Goal: Use online tool/utility: Utilize a website feature to perform a specific function

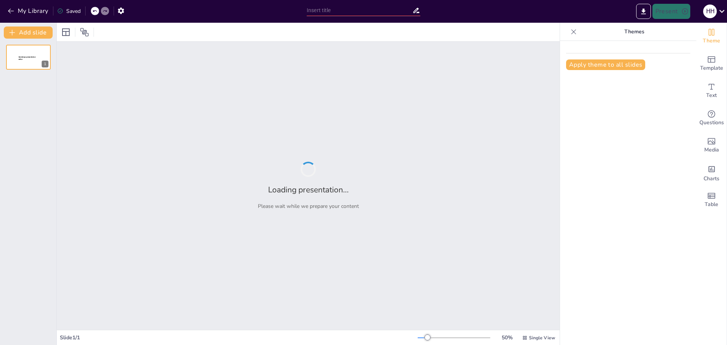
type input "El Impacto de [PERSON_NAME] en el Real Madrid"
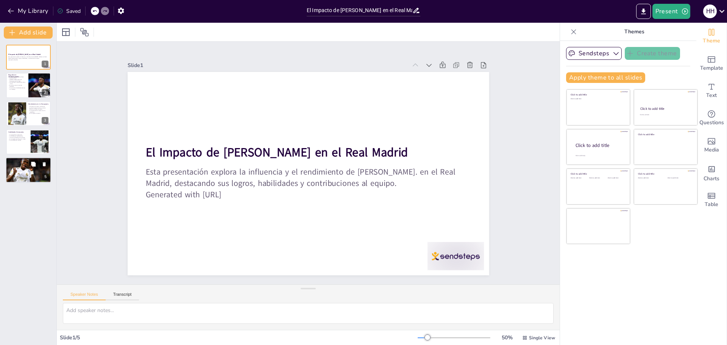
click at [24, 176] on div at bounding box center [28, 170] width 45 height 34
type textarea "La cohesión del equipo es fundamental para el éxito en el fútbol, y Vinicius ha…"
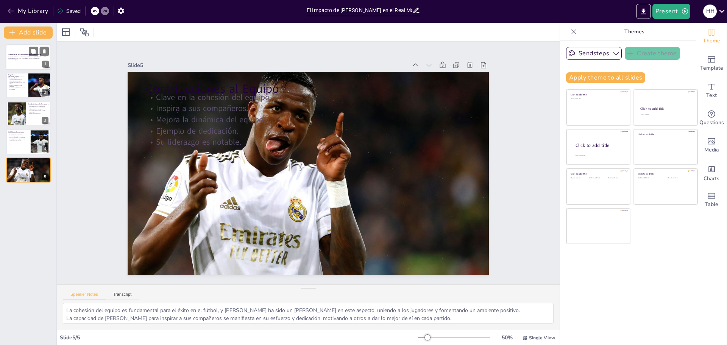
click at [14, 61] on div at bounding box center [28, 57] width 45 height 26
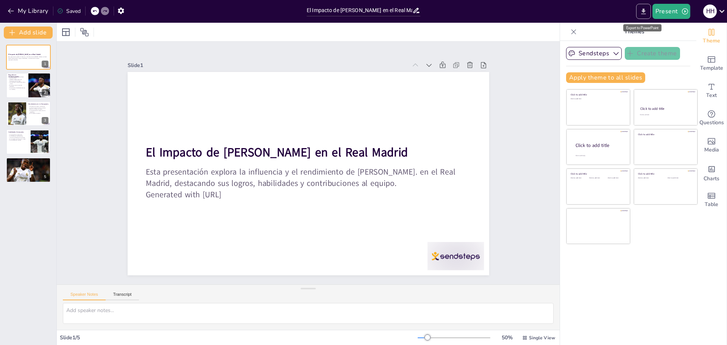
click at [644, 11] on icon "Export to PowerPoint" at bounding box center [643, 11] width 5 height 6
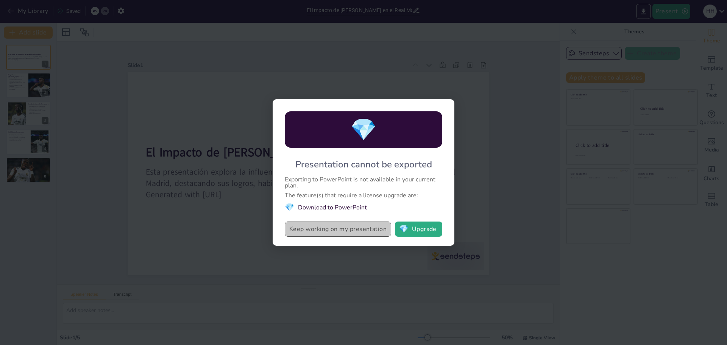
click at [348, 227] on button "Keep working on my presentation" at bounding box center [338, 228] width 106 height 15
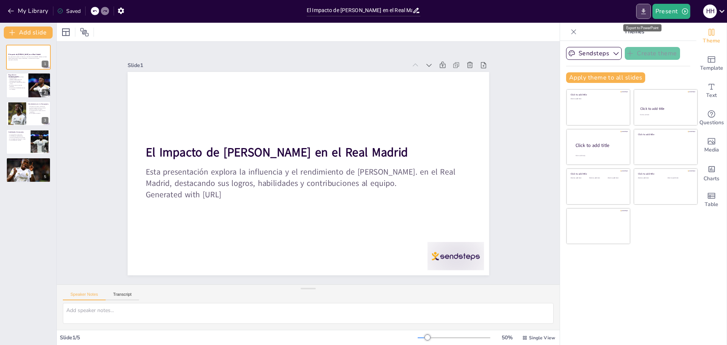
click at [642, 13] on icon "Export to PowerPoint" at bounding box center [643, 12] width 8 height 8
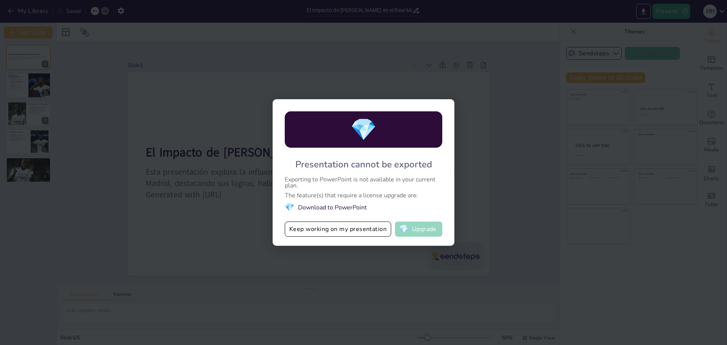
click at [424, 229] on button "💎 Upgrade" at bounding box center [418, 228] width 47 height 15
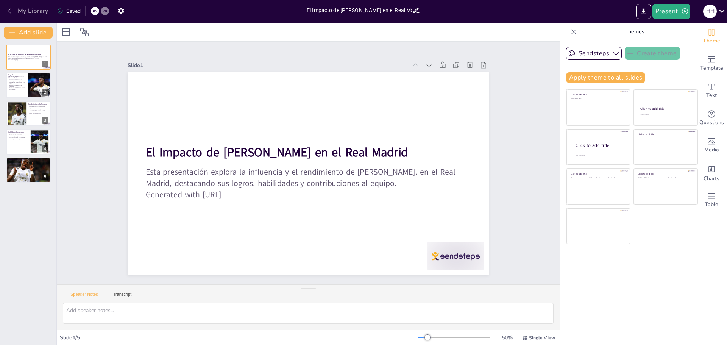
click at [42, 8] on button "My Library" at bounding box center [29, 11] width 46 height 12
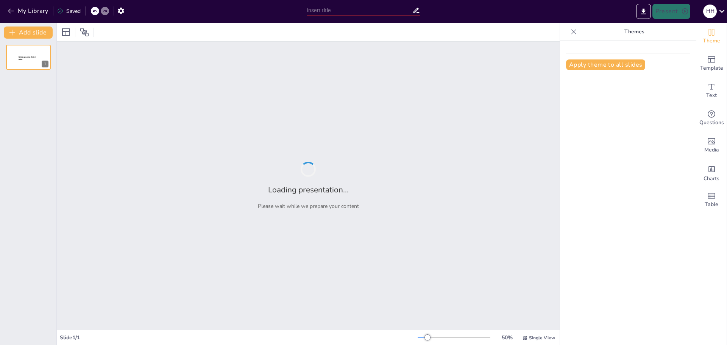
type input "El Impacto de [PERSON_NAME] en el Real Madrid"
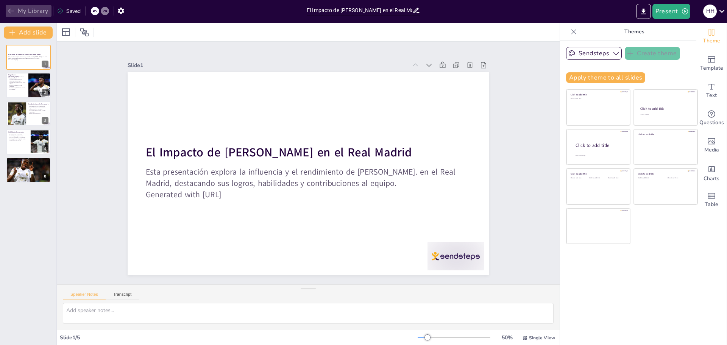
click at [35, 9] on button "My Library" at bounding box center [29, 11] width 46 height 12
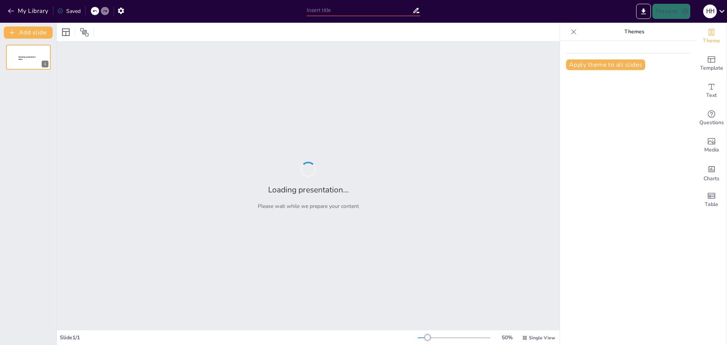
type input "Impacto de la Salud Mental en el Bienestar Social Actual"
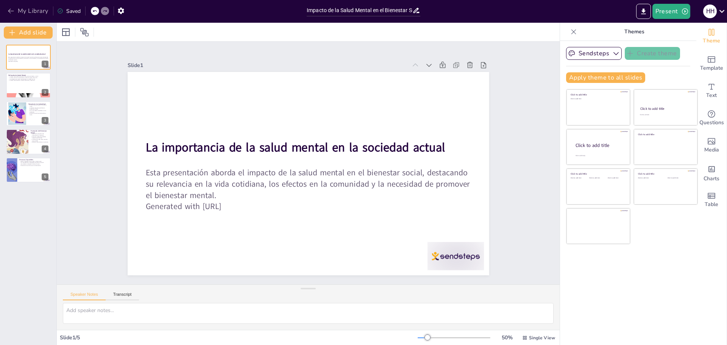
click at [30, 14] on button "My Library" at bounding box center [29, 11] width 46 height 12
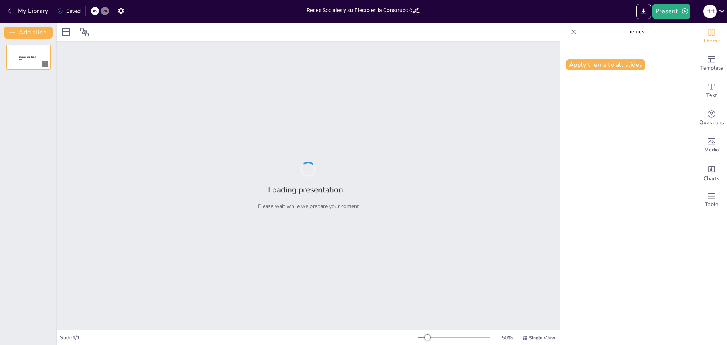
type input "Redes Sociales y su Efecto en la Construcción de la Realidad"
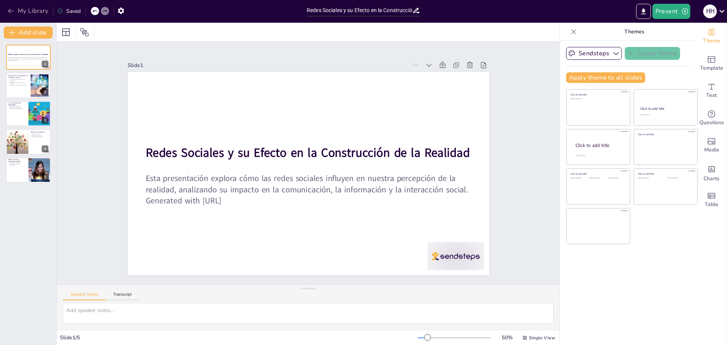
click at [25, 10] on button "My Library" at bounding box center [29, 11] width 46 height 12
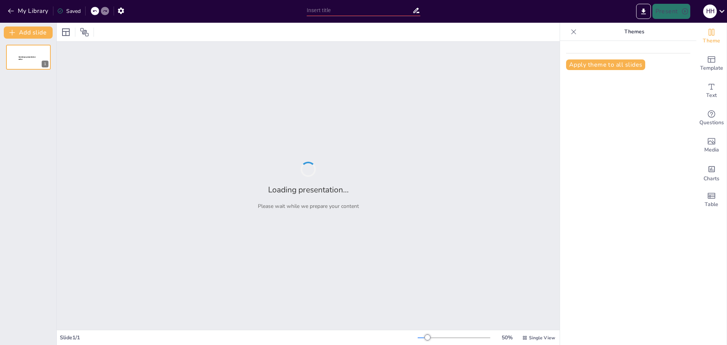
type input "Emprendimiento Juvenil: Impulsando la Innovación en la Nueva Generación"
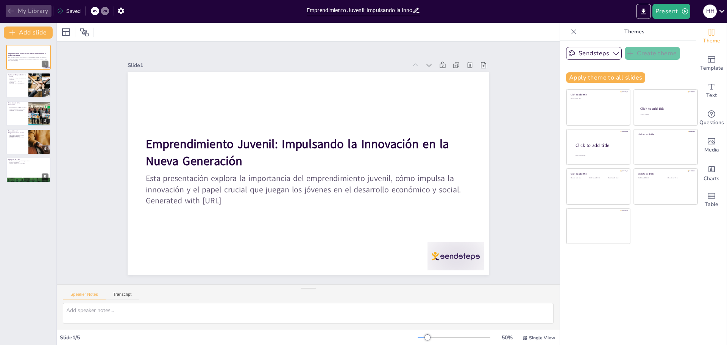
click at [20, 9] on button "My Library" at bounding box center [29, 11] width 46 height 12
